Goal: Obtain resource: Obtain resource

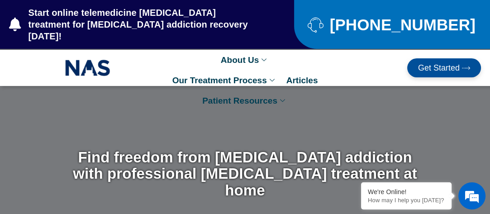
click at [438, 64] on span "Get Started" at bounding box center [439, 68] width 42 height 8
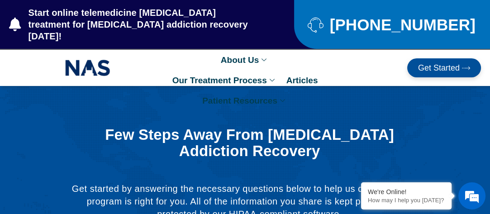
click at [437, 64] on span "Get Started" at bounding box center [439, 68] width 42 height 8
click at [446, 64] on span "Get Started" at bounding box center [439, 68] width 42 height 8
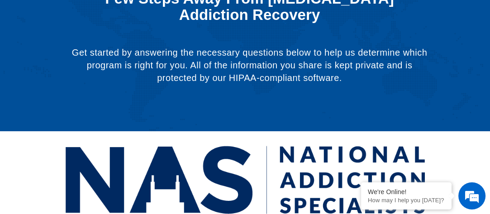
scroll to position [136, 0]
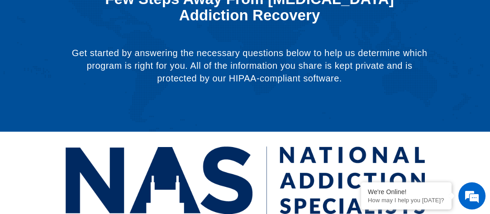
click at [31, 136] on div at bounding box center [245, 180] width 481 height 88
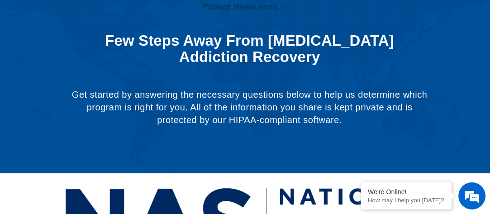
scroll to position [0, 0]
